Goal: Information Seeking & Learning: Learn about a topic

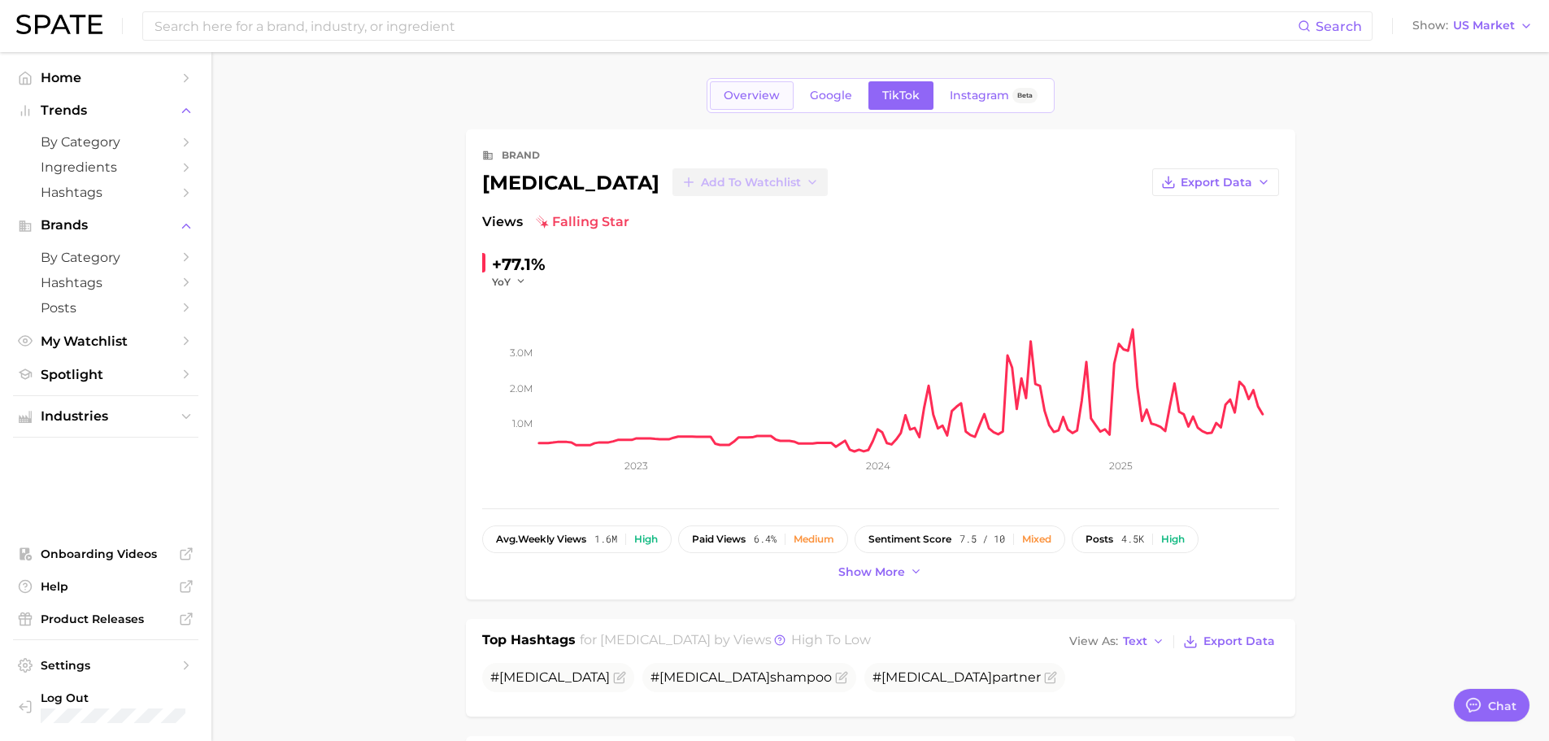
type textarea "x"
click at [750, 93] on span "Overview" at bounding box center [752, 96] width 56 height 14
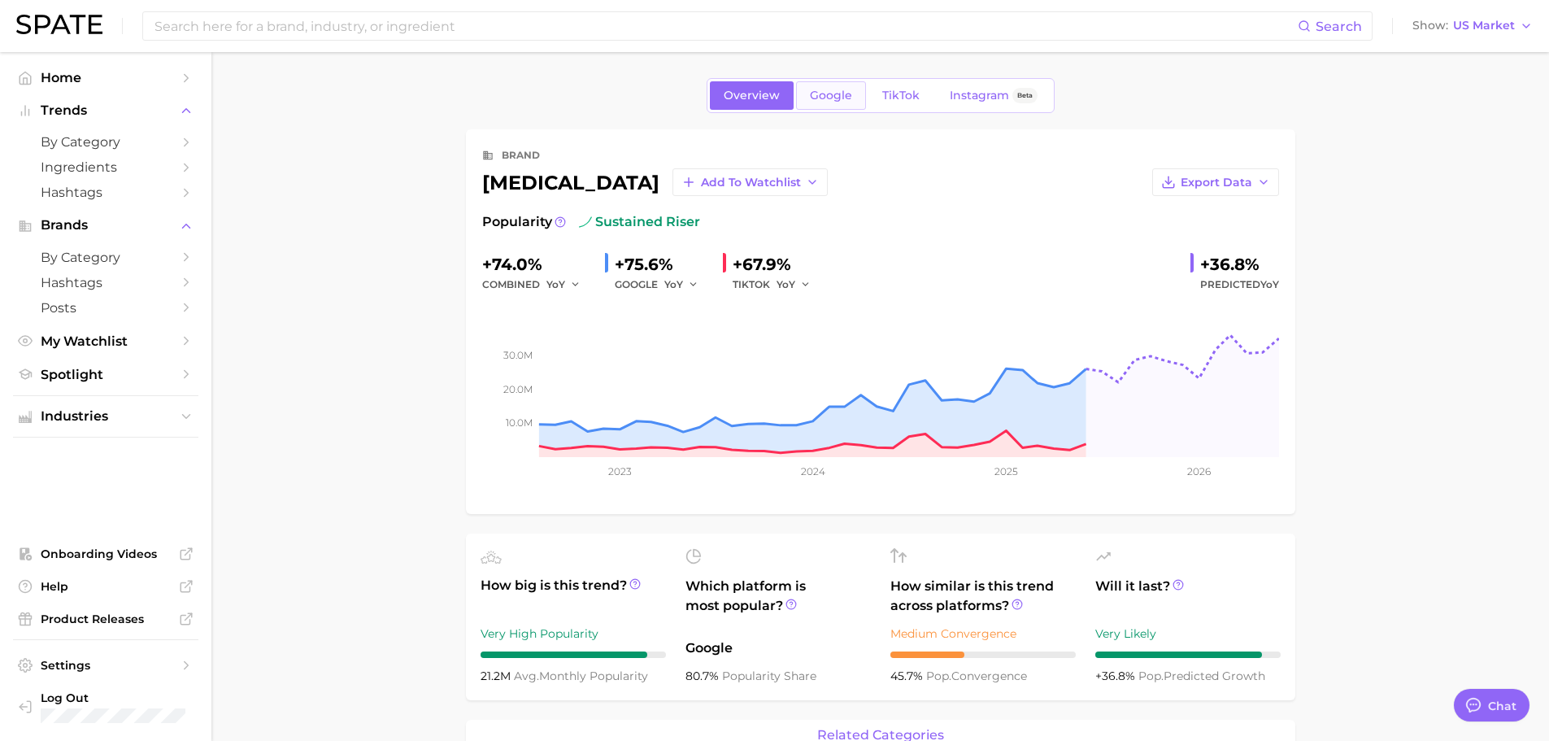
click at [838, 98] on span "Google" at bounding box center [831, 96] width 42 height 14
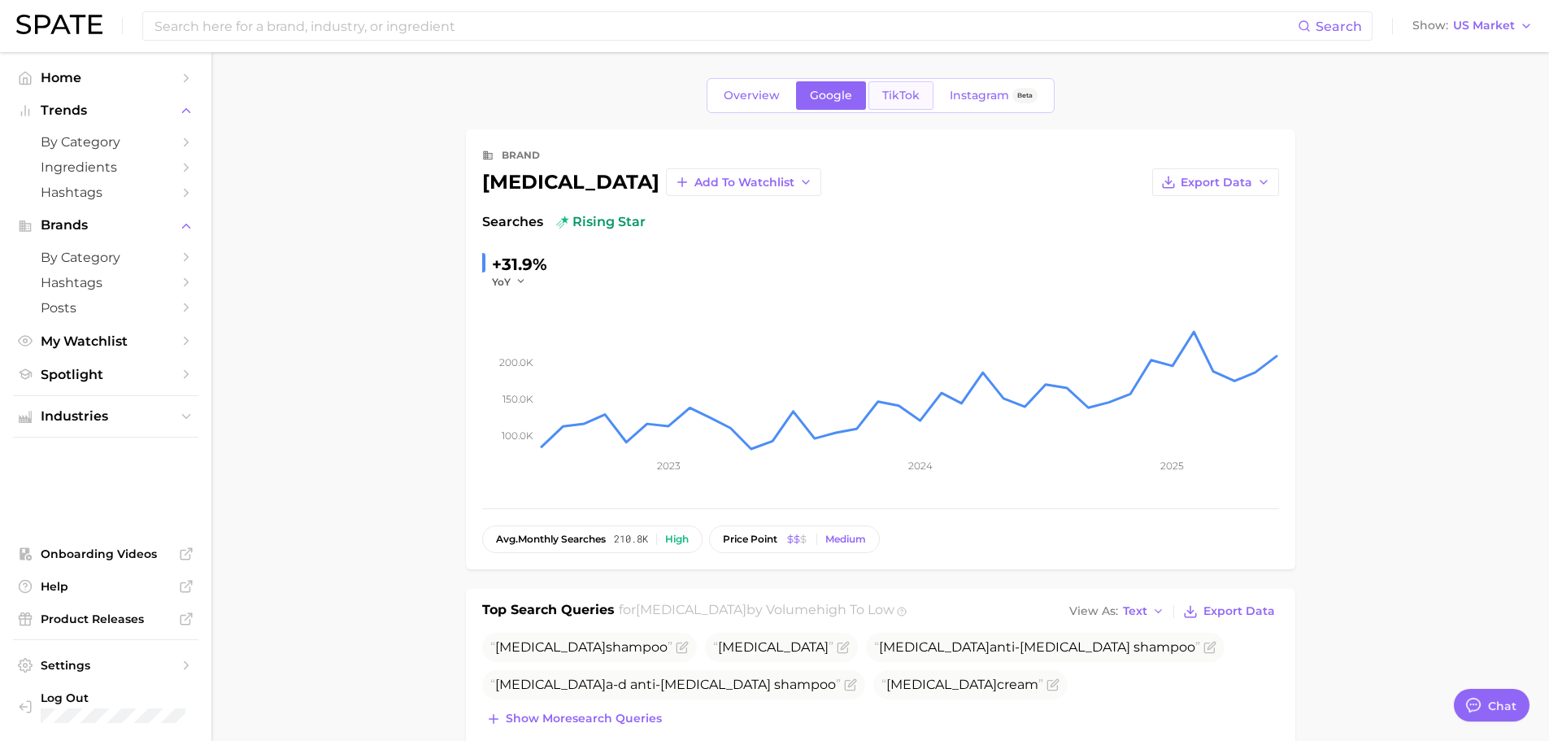
click at [907, 93] on span "TikTok" at bounding box center [900, 96] width 37 height 14
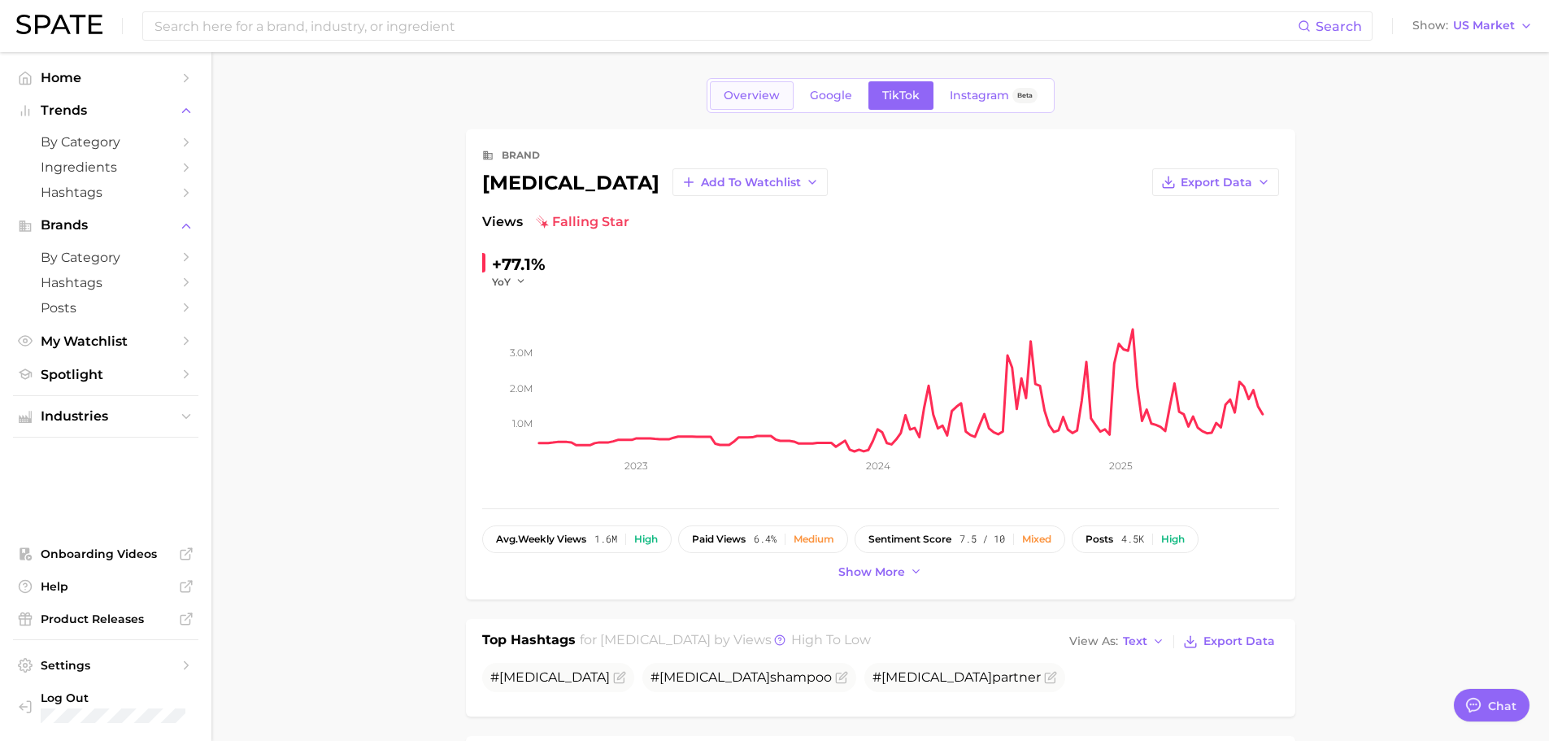
click at [741, 97] on span "Overview" at bounding box center [752, 96] width 56 height 14
